Goal: Check status: Check status

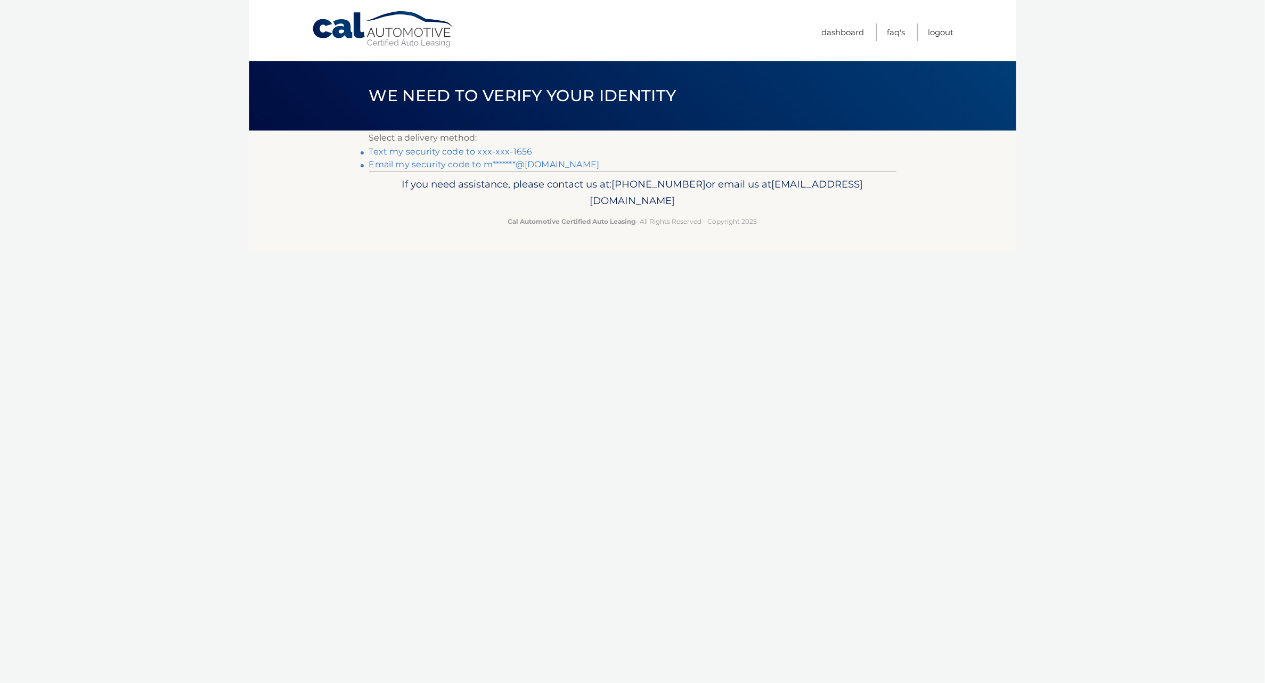
click at [446, 151] on link "Text my security code to xxx-xxx-1656" at bounding box center [451, 151] width 164 height 10
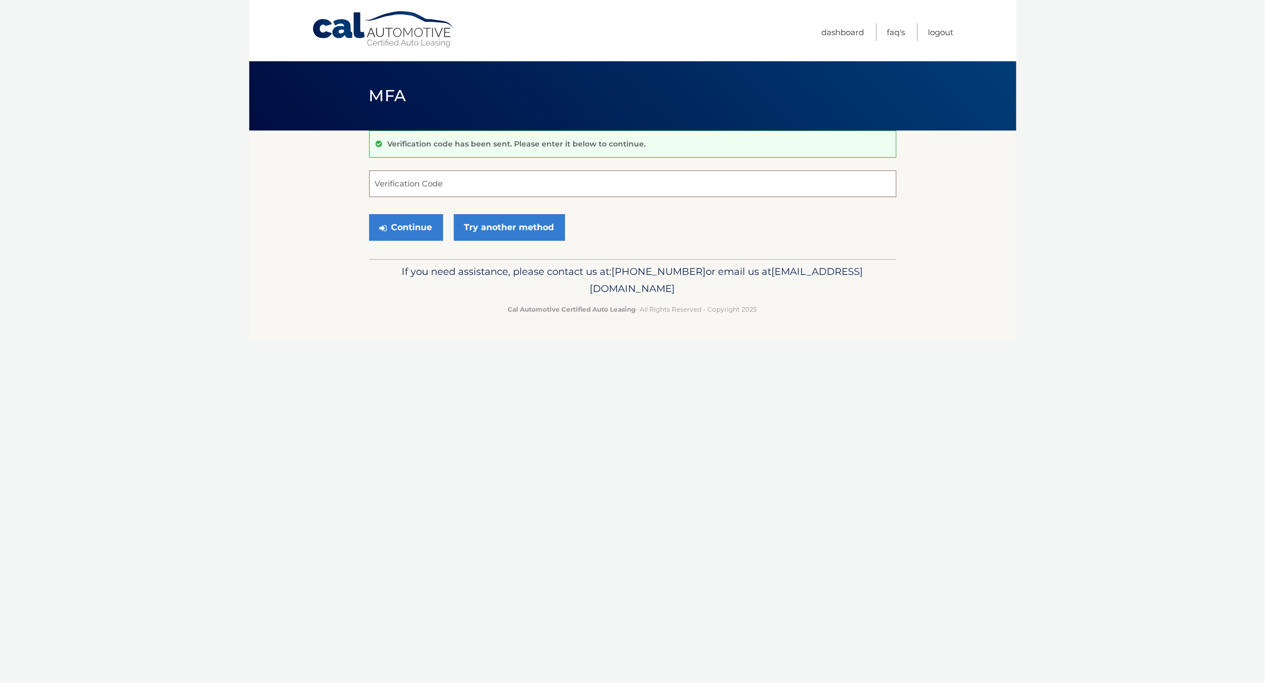
click at [523, 173] on input "Verification Code" at bounding box center [632, 183] width 527 height 27
type input "628973"
click at [405, 223] on button "Continue" at bounding box center [406, 227] width 74 height 27
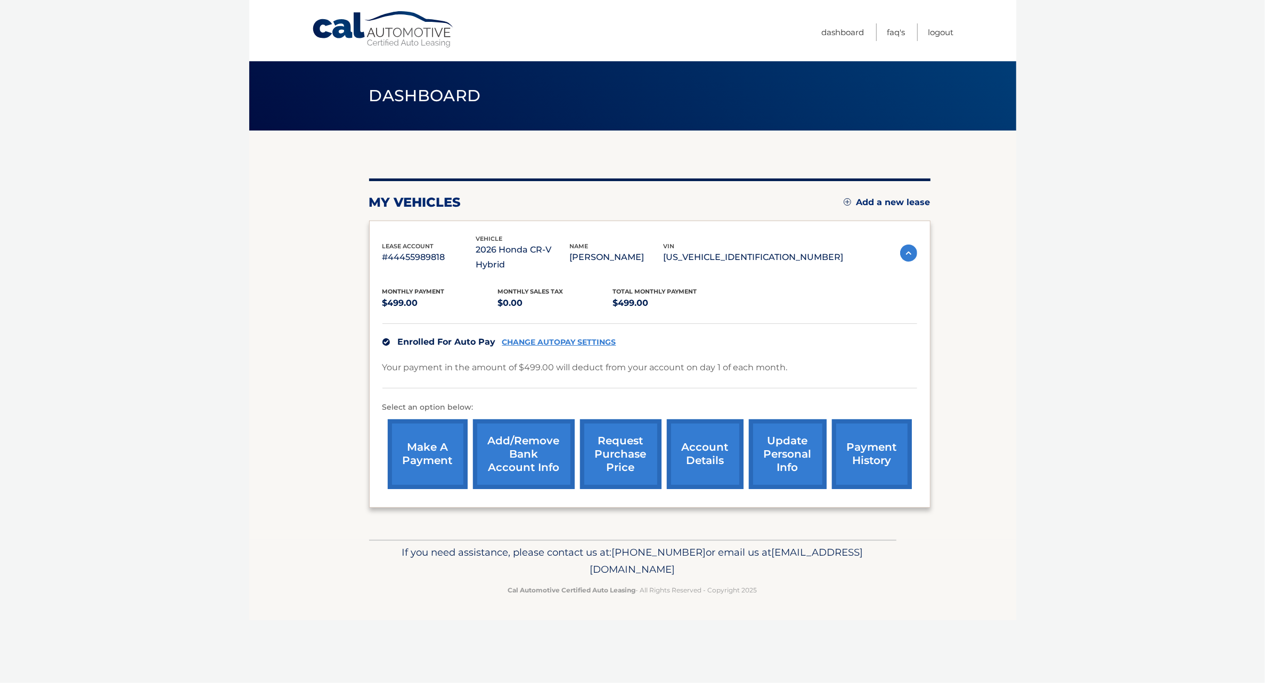
click at [887, 426] on link "payment history" at bounding box center [872, 454] width 80 height 70
